Goal: Transaction & Acquisition: Download file/media

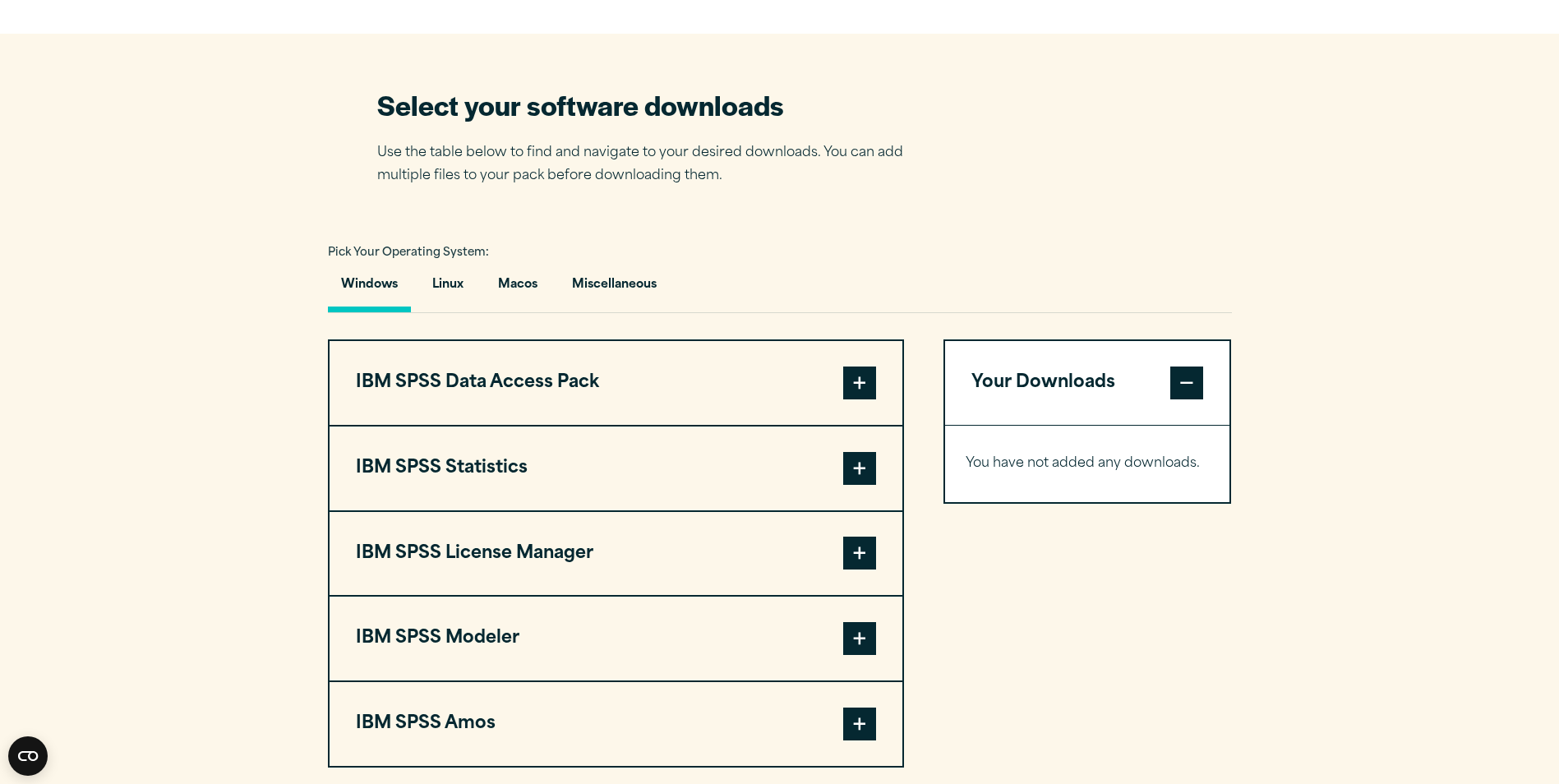
scroll to position [904, 0]
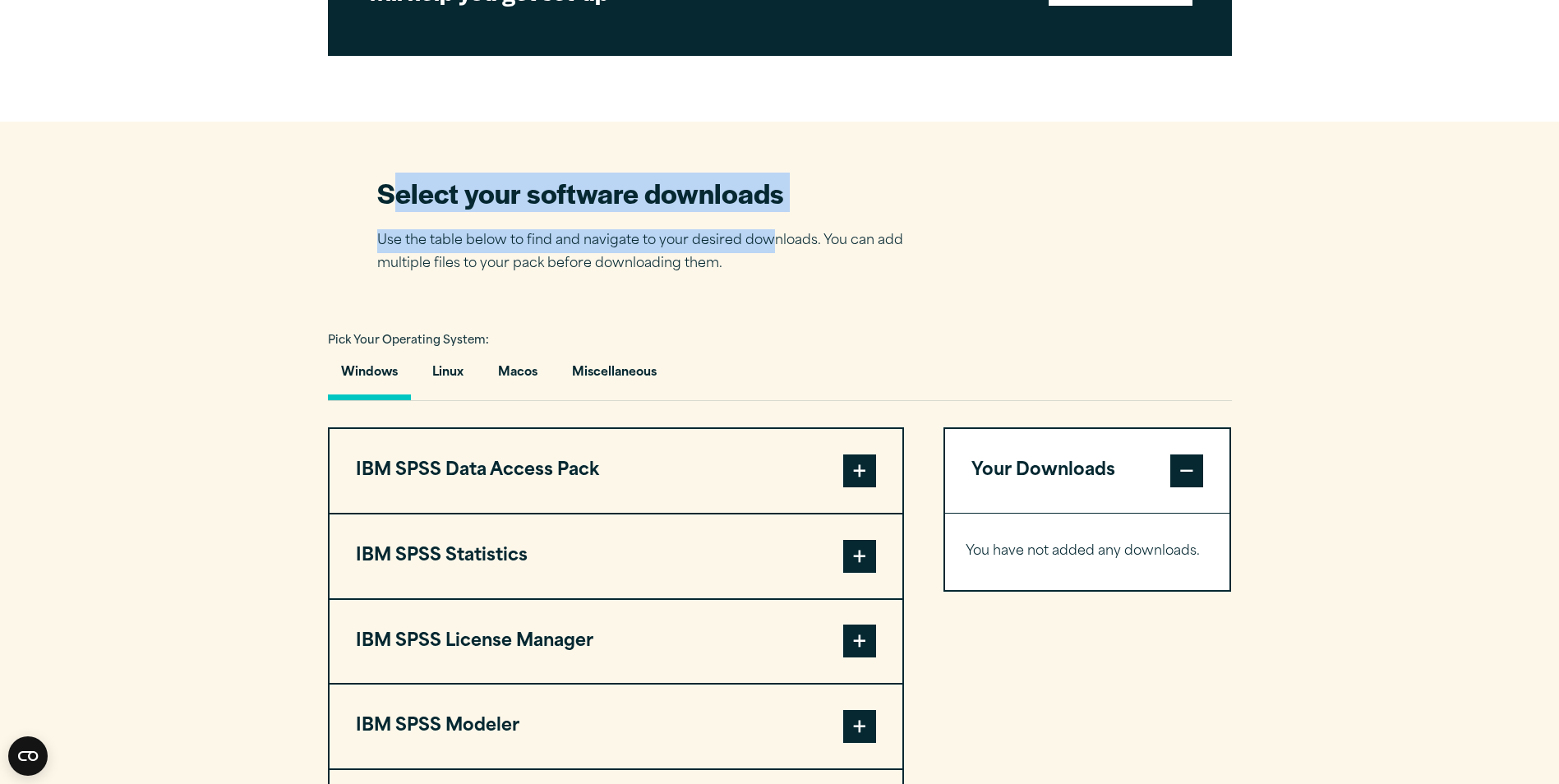
drag, startPoint x: 388, startPoint y: 200, endPoint x: 772, endPoint y: 218, distance: 384.4
click at [772, 218] on div "Select your software downloads Use the table below to find and navigate to your…" at bounding box center [665, 224] width 575 height 102
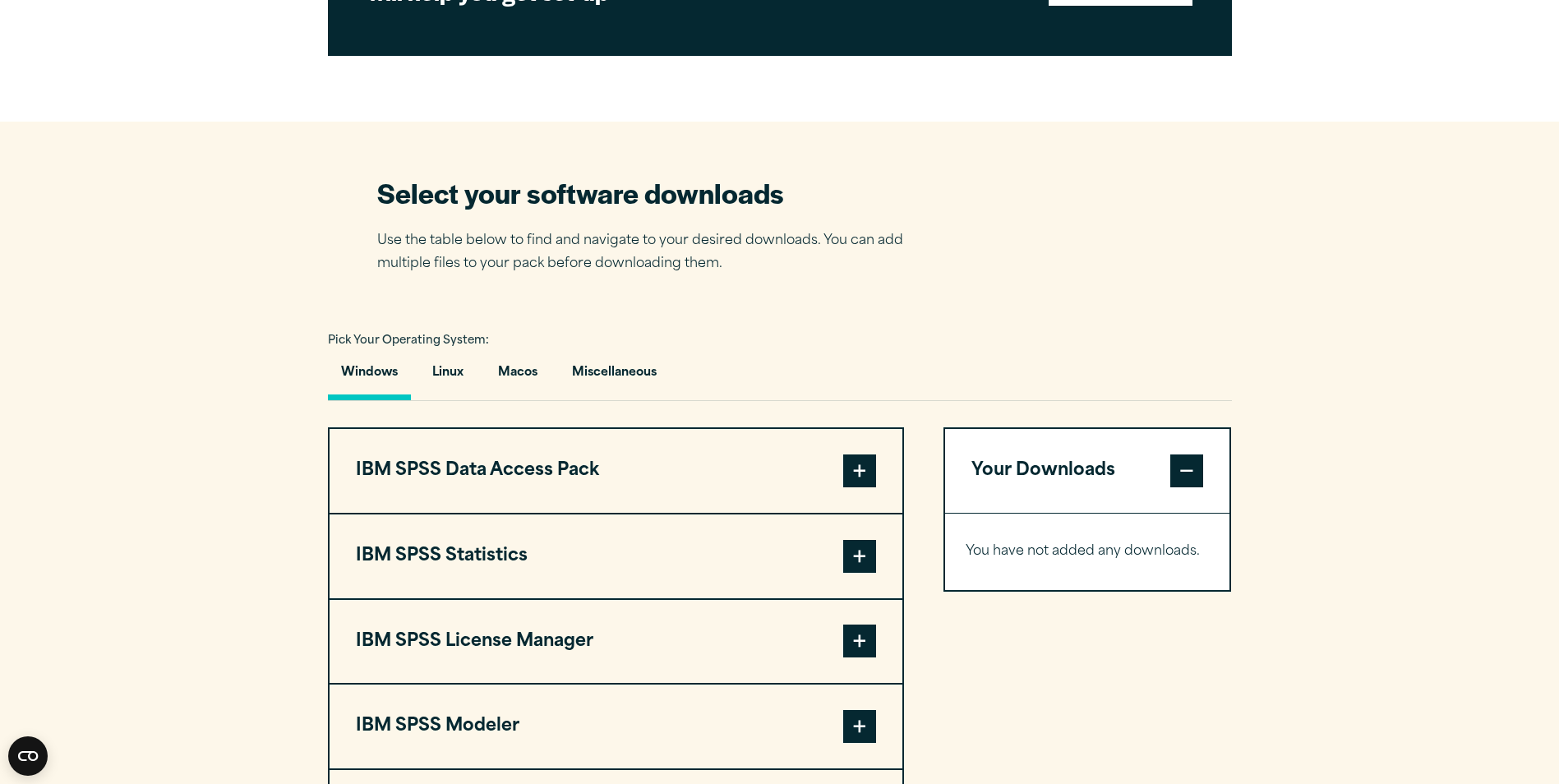
drag, startPoint x: 772, startPoint y: 218, endPoint x: 761, endPoint y: 289, distance: 71.8
click at [761, 289] on section "Select your software downloads Use the table below to find and navigate to your…" at bounding box center [779, 514] width 1559 height 786
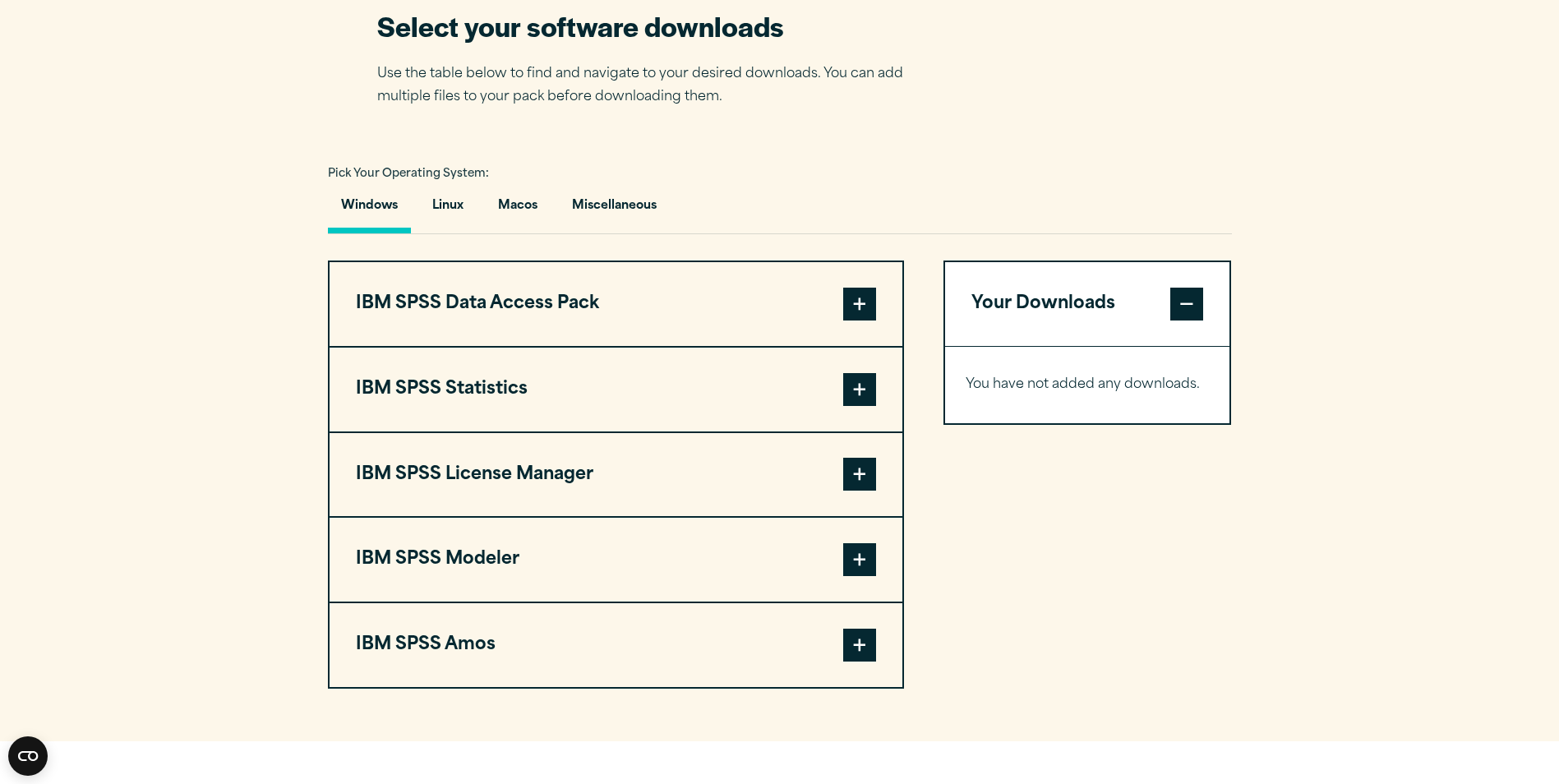
scroll to position [1150, 0]
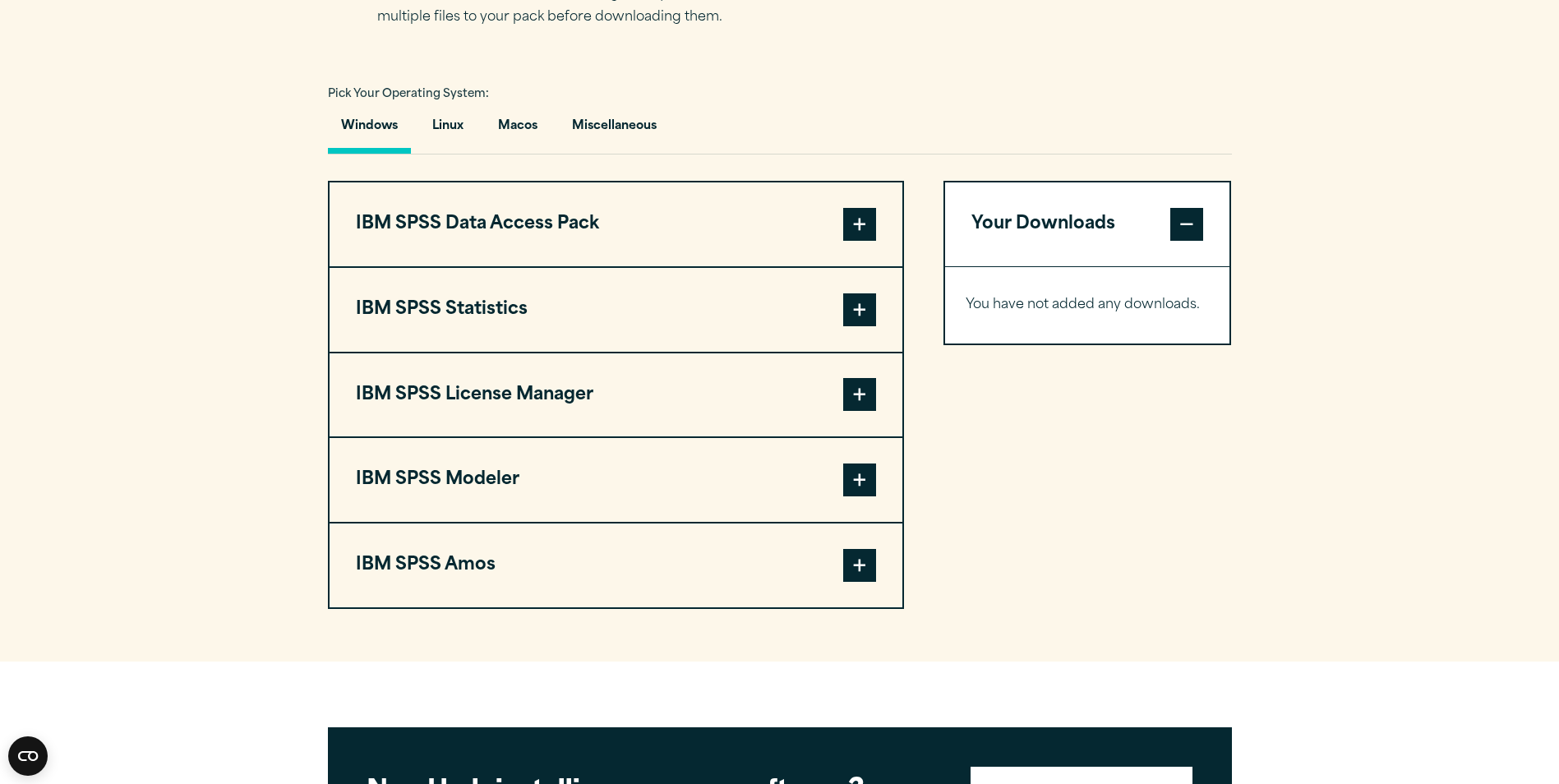
click at [853, 308] on span at bounding box center [859, 310] width 33 height 33
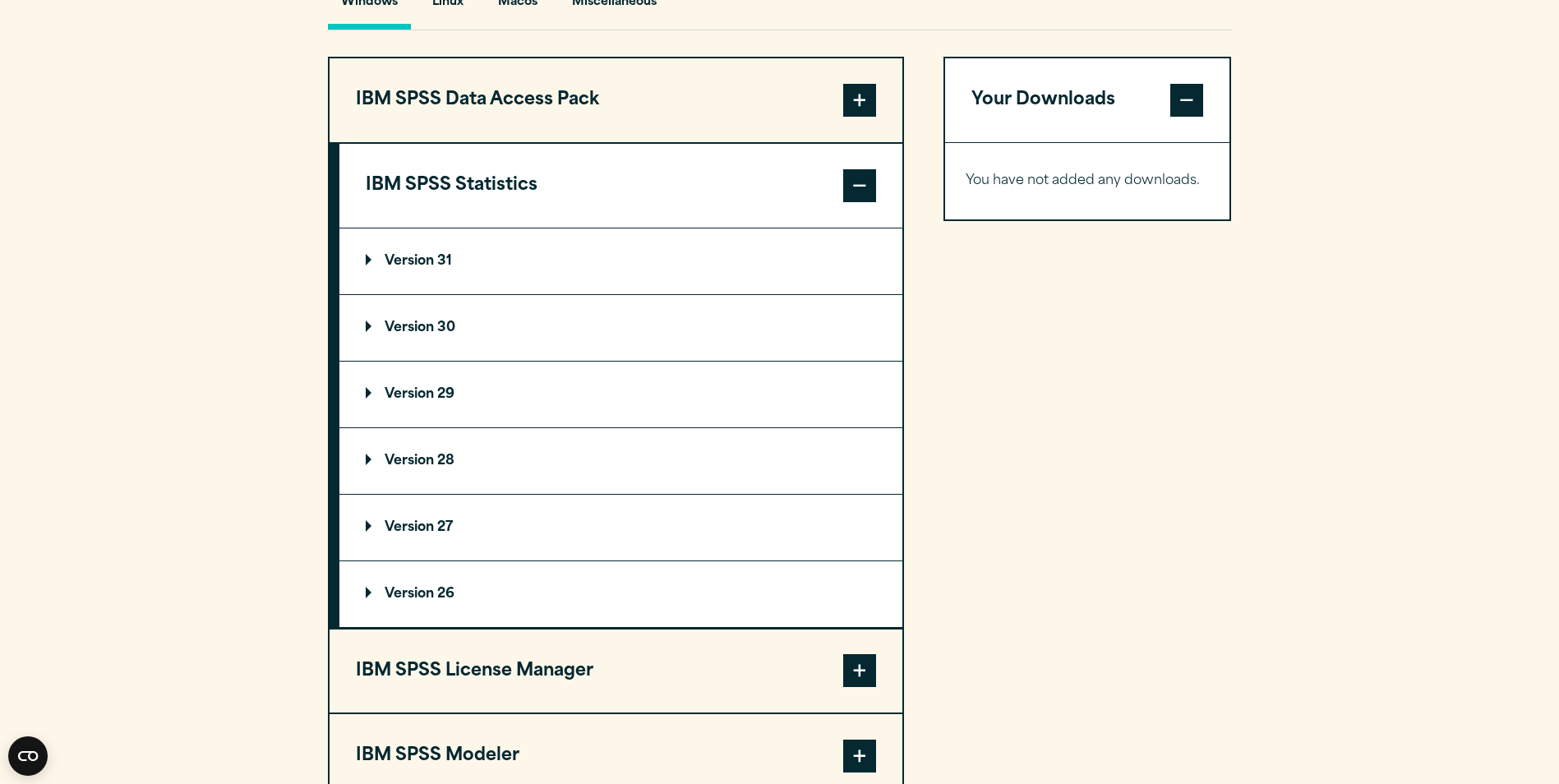
scroll to position [1314, 0]
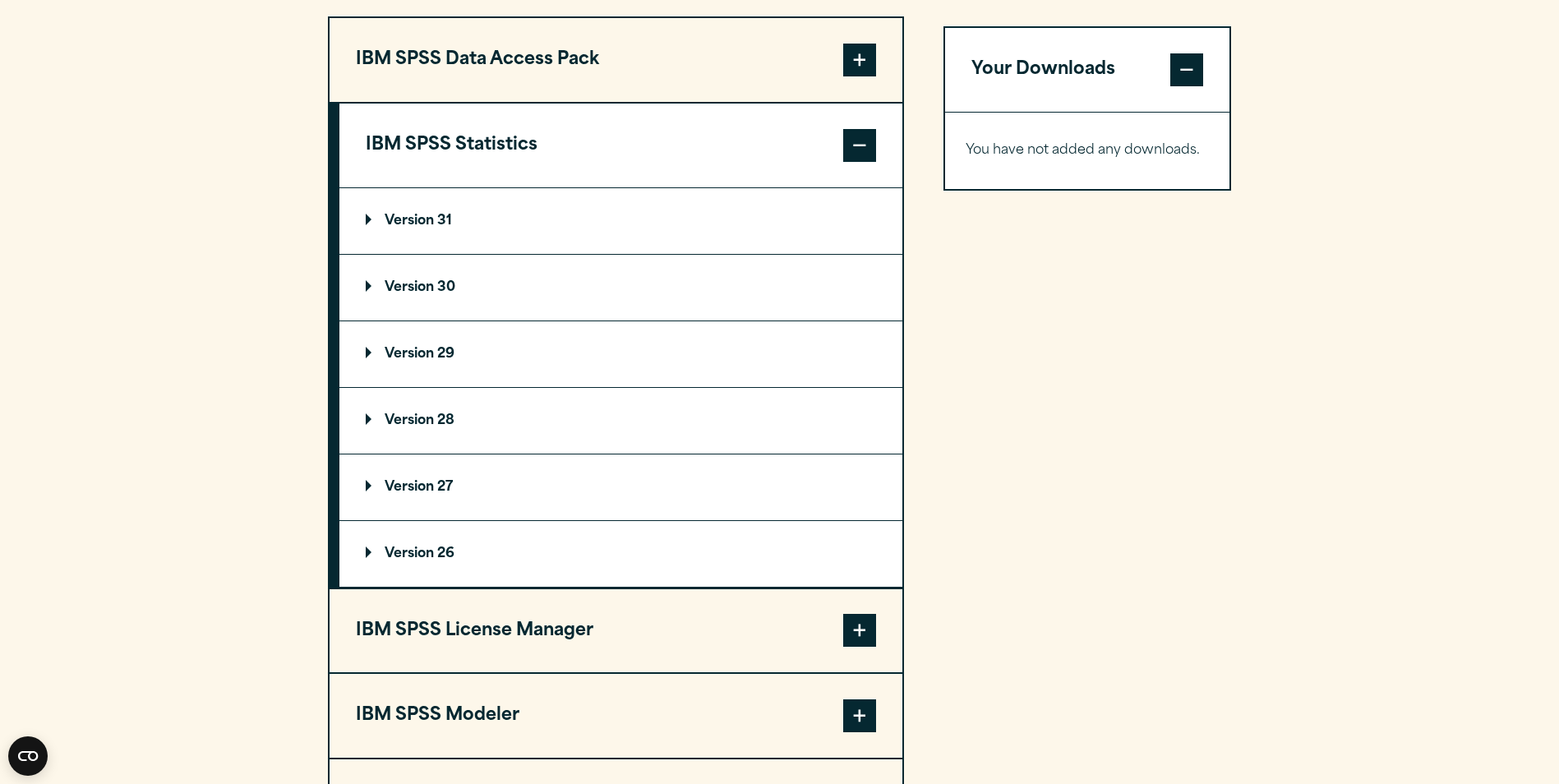
click at [366, 353] on p "Version 29" at bounding box center [410, 354] width 89 height 13
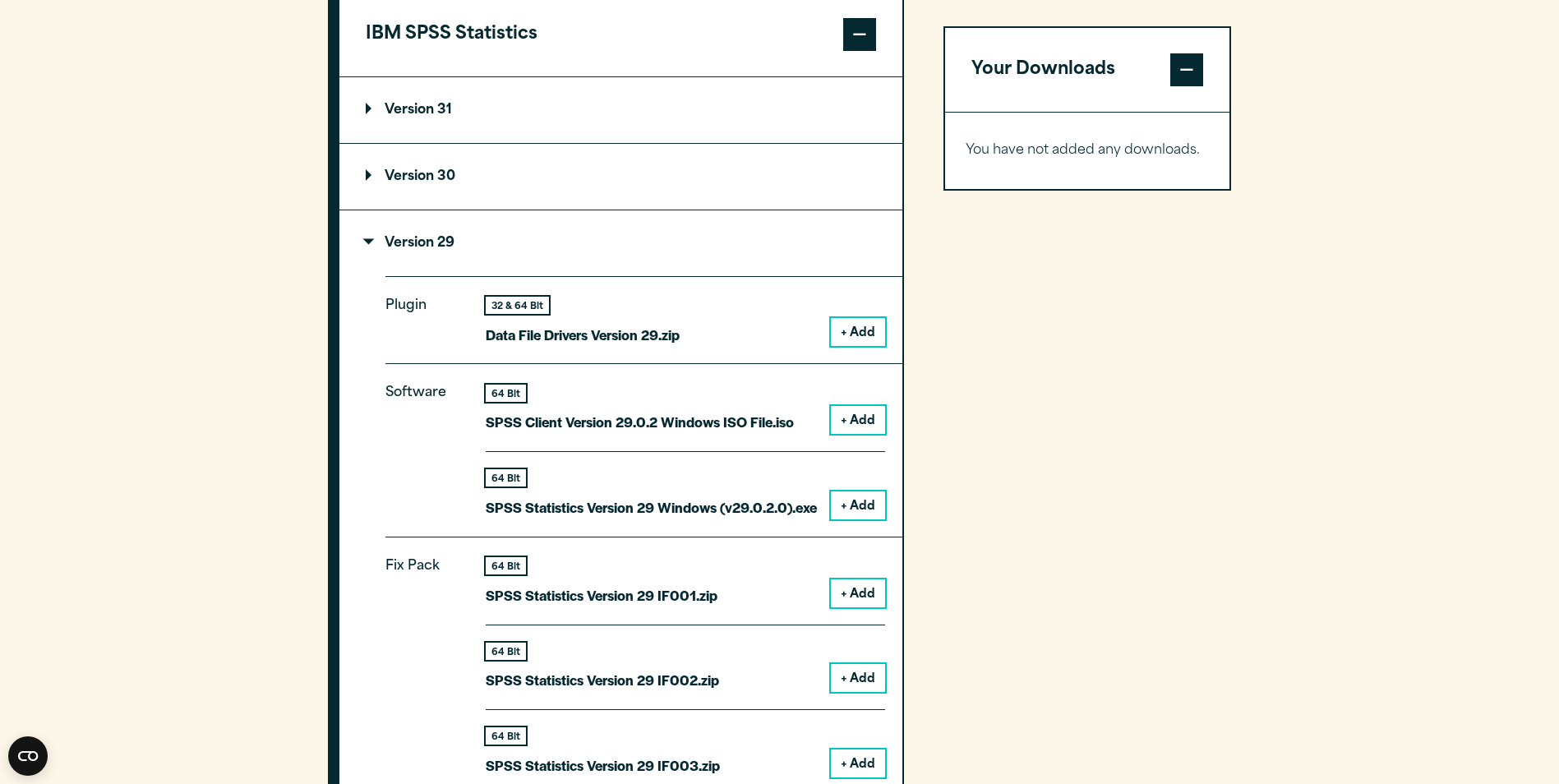
scroll to position [1397, 0]
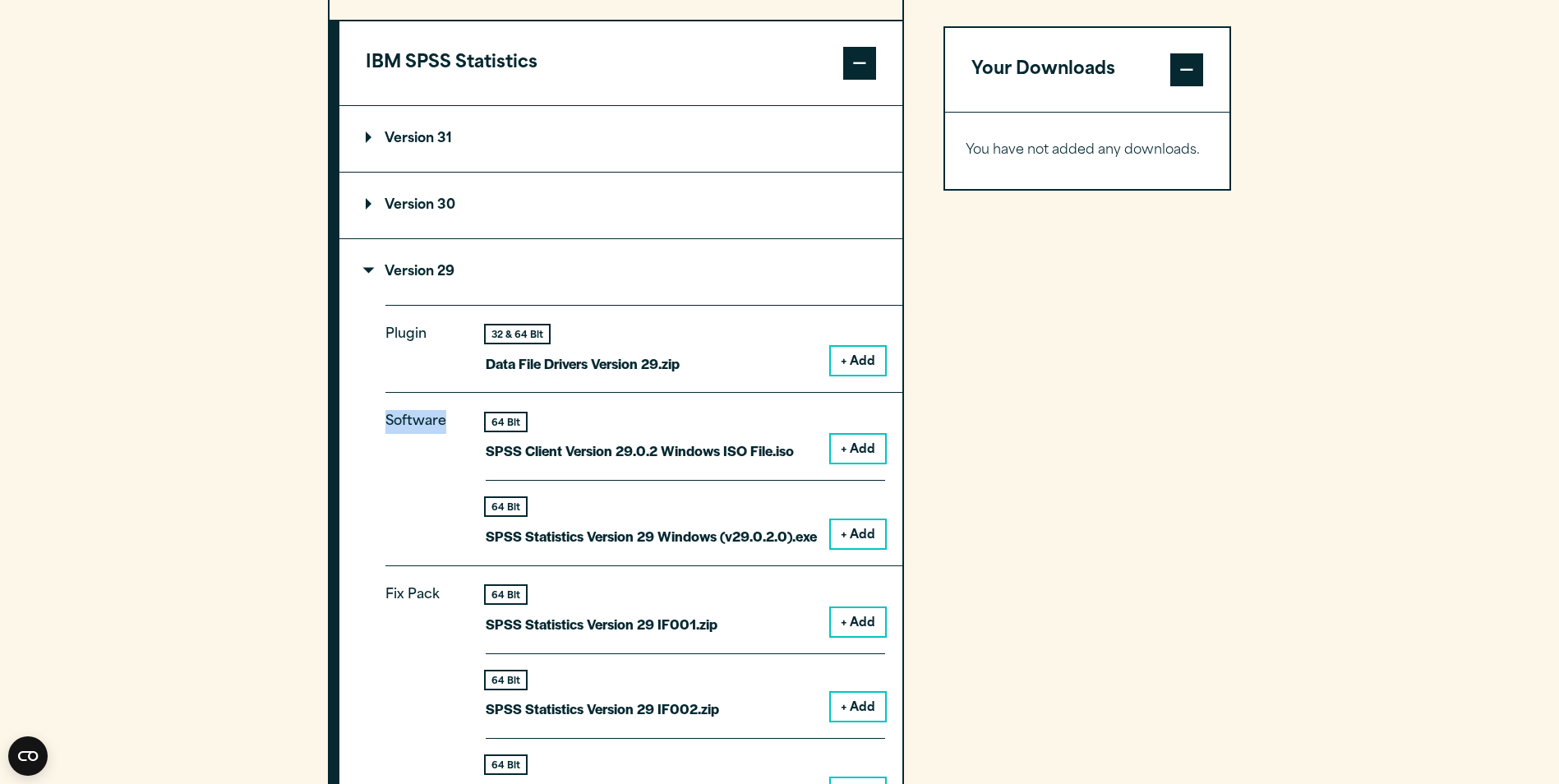
drag, startPoint x: 386, startPoint y: 423, endPoint x: 449, endPoint y: 422, distance: 63.0
click at [449, 422] on p "Software" at bounding box center [421, 472] width 74 height 124
click at [614, 551] on div "Software 64 Bit SPSS Client Version 29.0.2 Windows ISO File.iso + Add 64 Bit + …" at bounding box center [643, 478] width 517 height 173
click at [859, 533] on button "+ Add" at bounding box center [857, 533] width 54 height 27
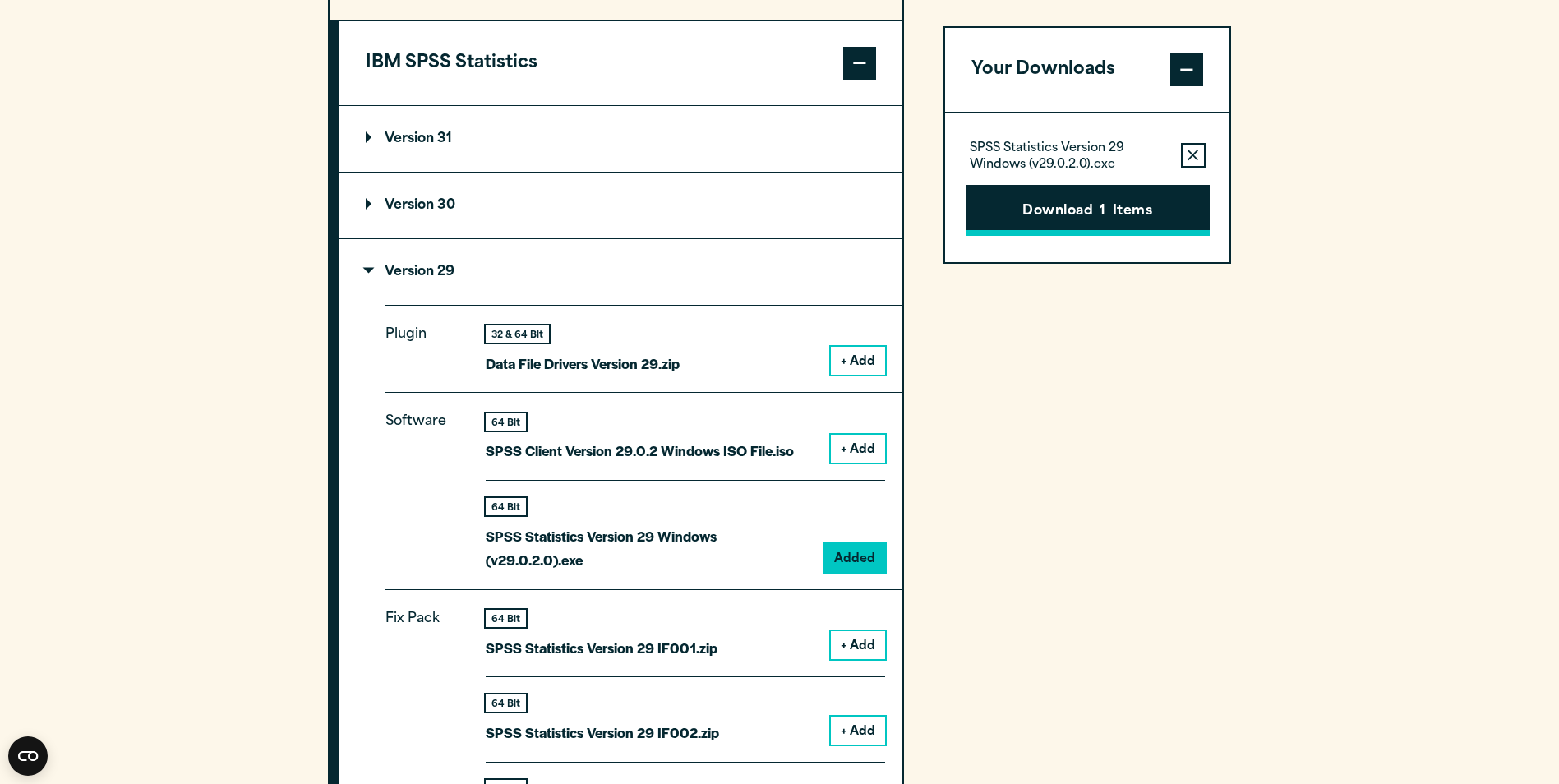
click at [1083, 219] on button "Download 1 Items" at bounding box center [1087, 209] width 244 height 51
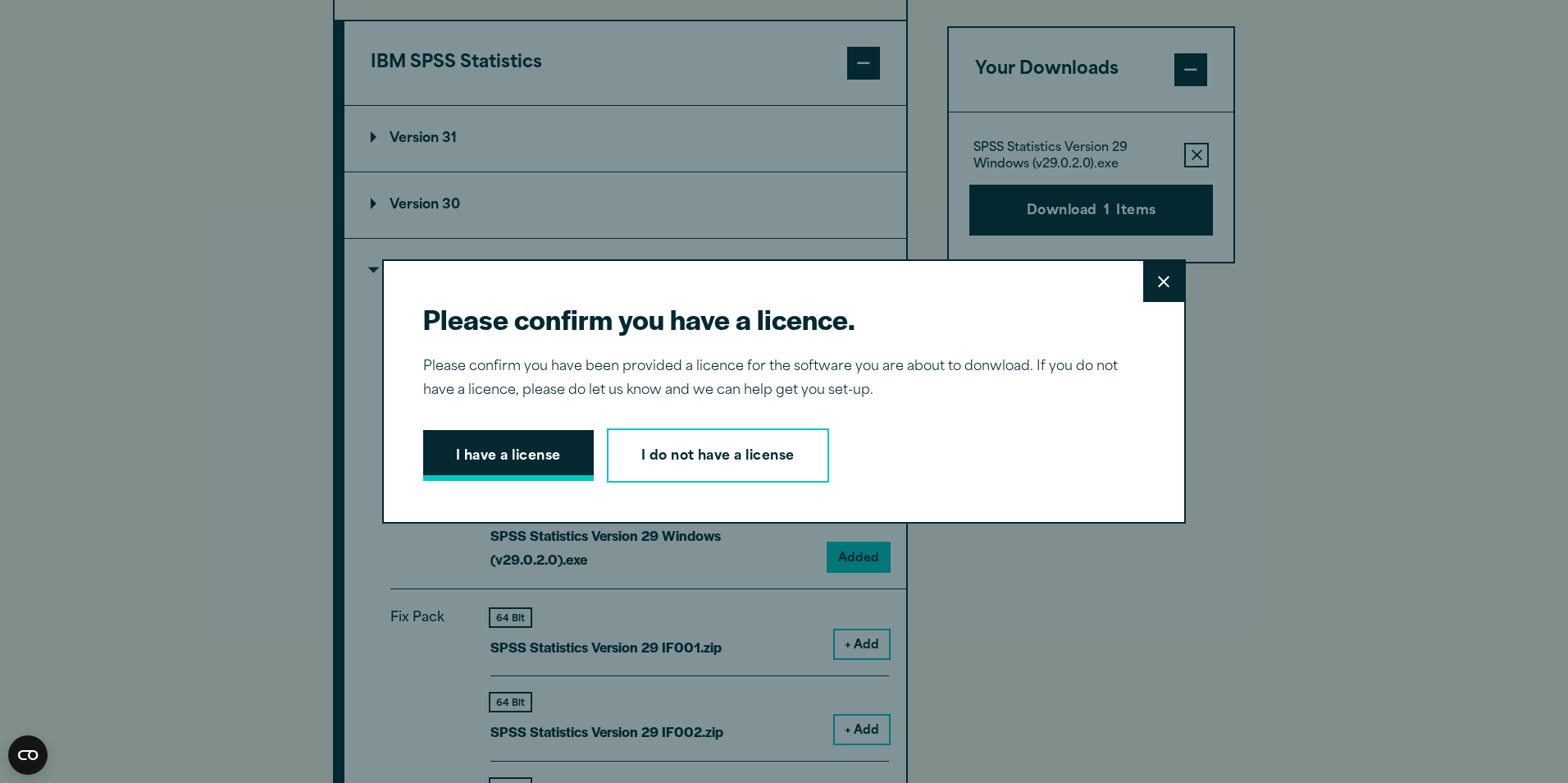
click at [535, 459] on button "I have a license" at bounding box center [508, 454] width 171 height 50
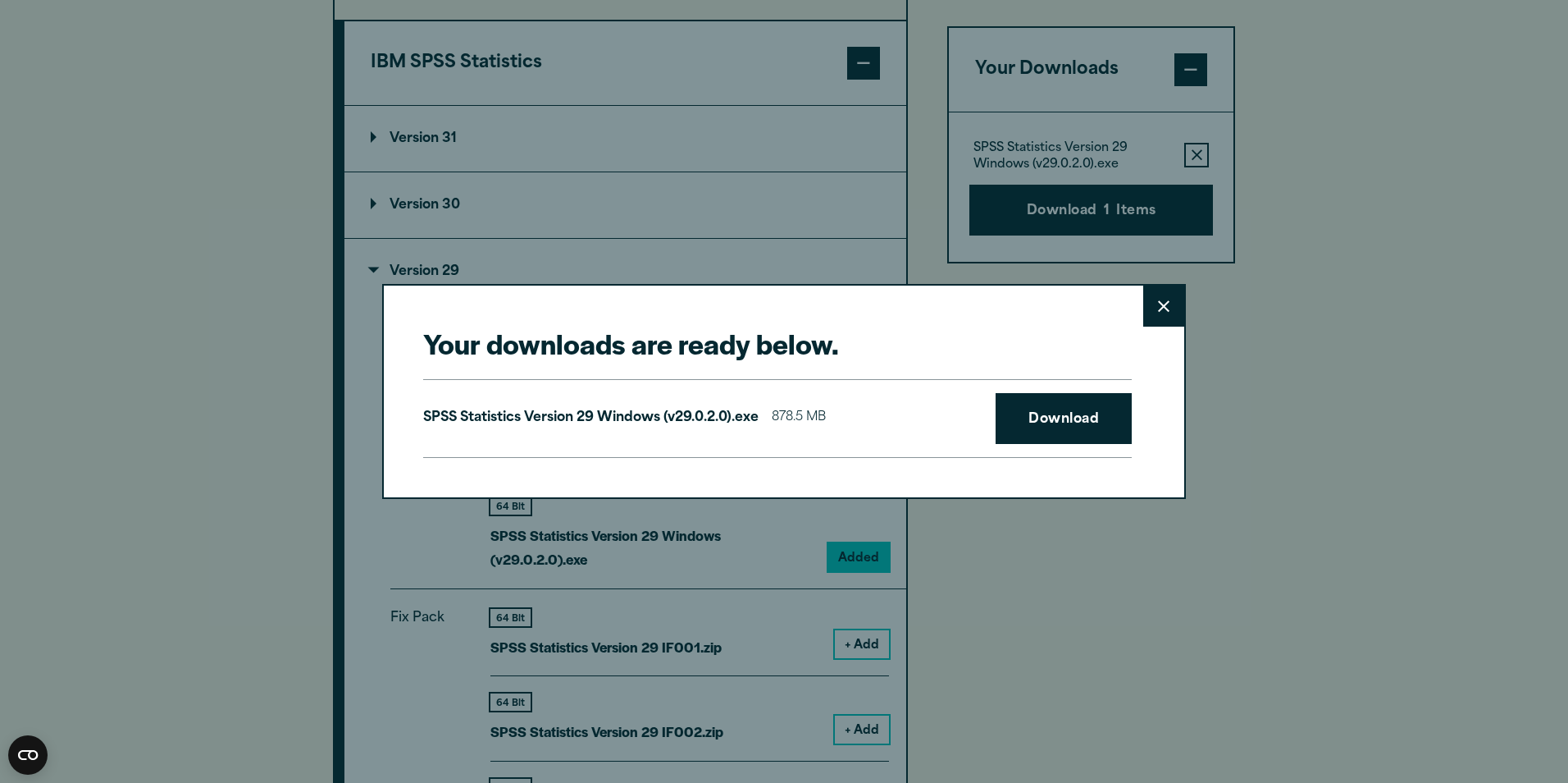
click at [1160, 304] on icon at bounding box center [1163, 306] width 12 height 12
